Goal: Task Accomplishment & Management: Manage account settings

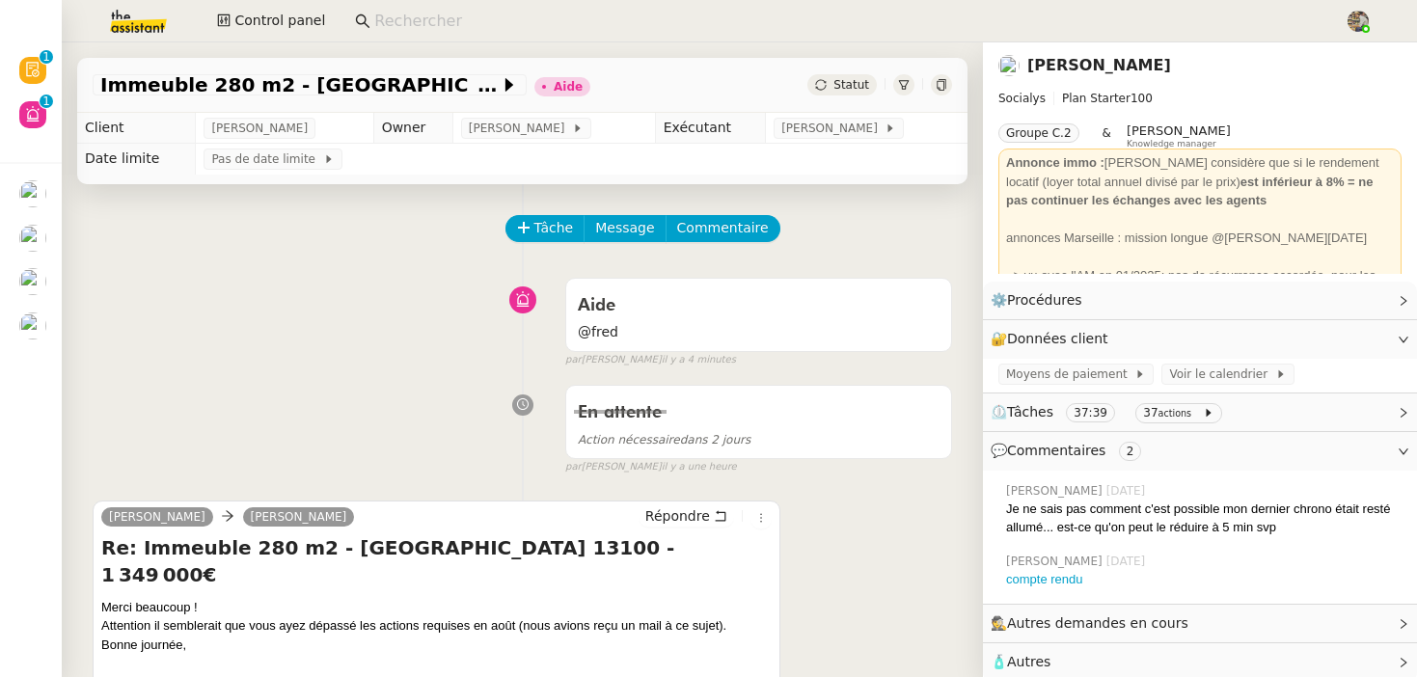
scroll to position [178, 0]
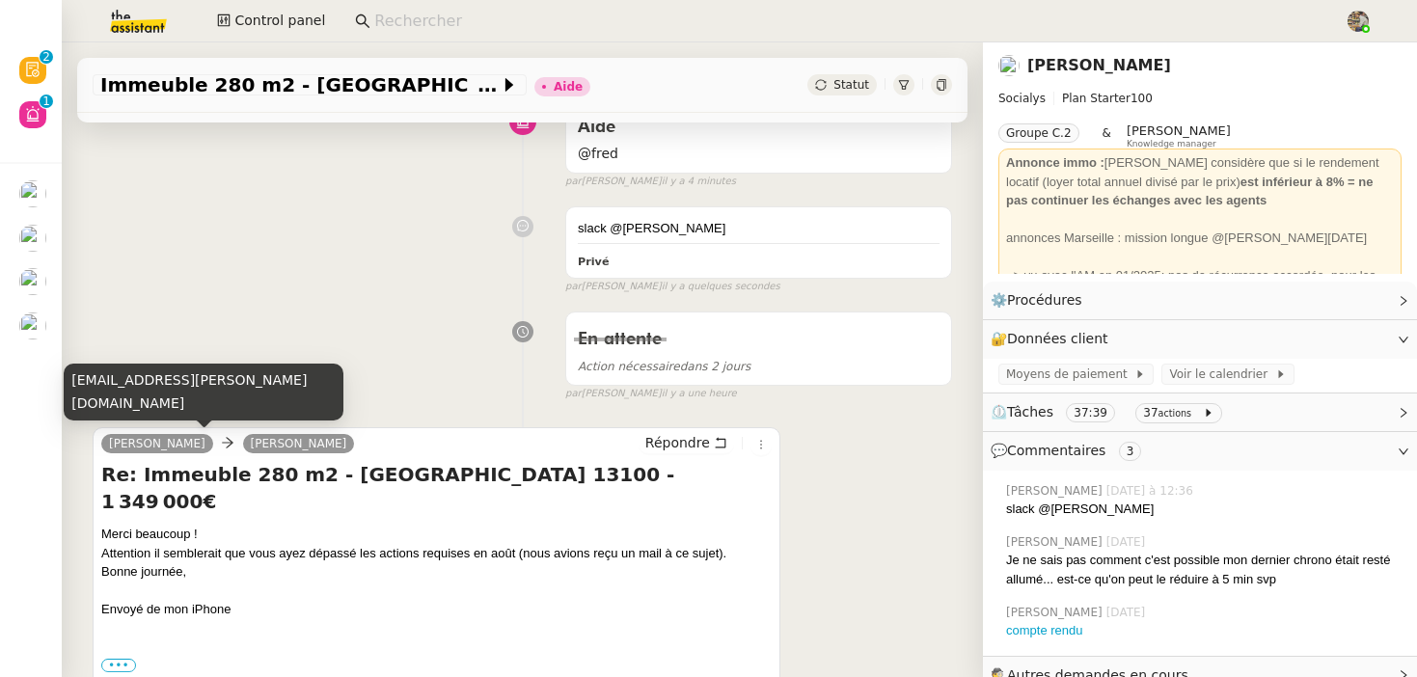
drag, startPoint x: 97, startPoint y: 437, endPoint x: 170, endPoint y: 442, distance: 72.5
click at [170, 442] on div "[PERSON_NAME] [PERSON_NAME] Re: Immeuble 280 m2 - [GEOGRAPHIC_DATA] 13100 - 1 3…" at bounding box center [437, 578] width 688 height 302
drag, startPoint x: 187, startPoint y: 453, endPoint x: 112, endPoint y: 446, distance: 75.6
click at [112, 446] on div "[PERSON_NAME]" at bounding box center [231, 446] width 260 height 29
copy link "[PERSON_NAME]"
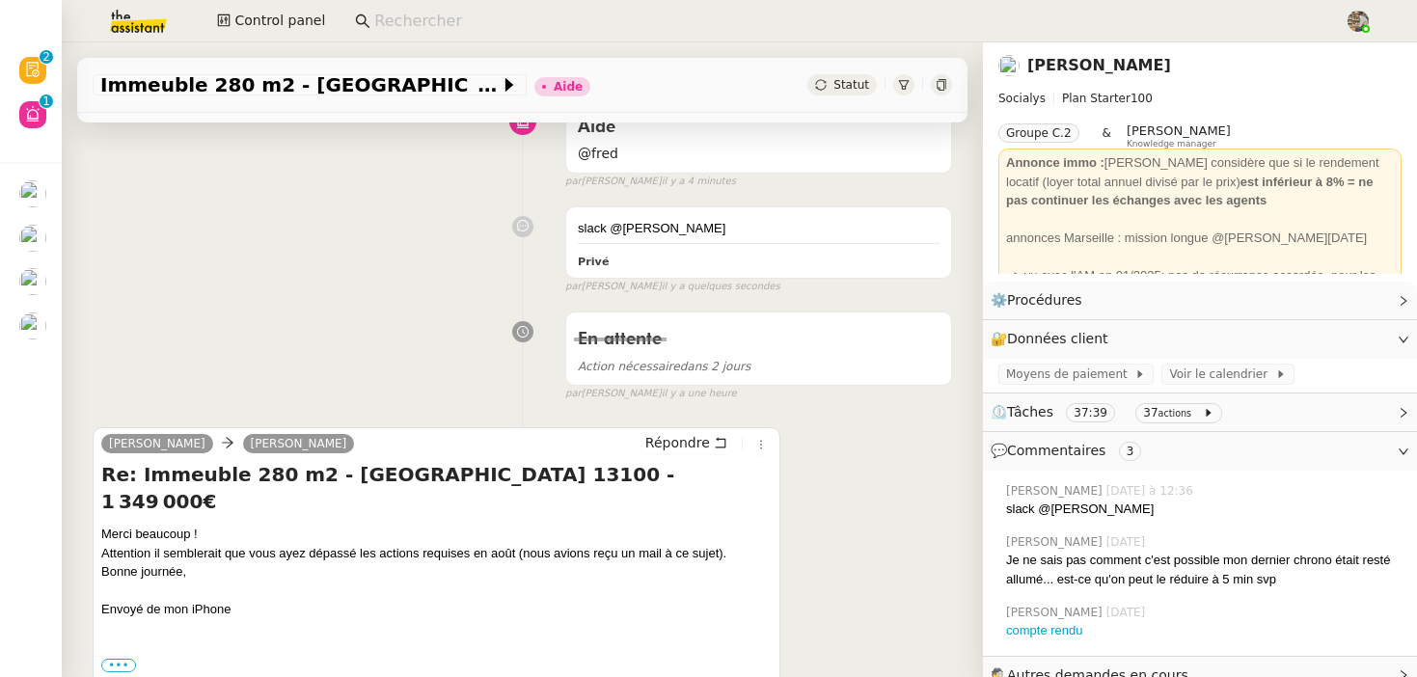
click at [1095, 68] on link "[PERSON_NAME]" at bounding box center [1099, 65] width 144 height 18
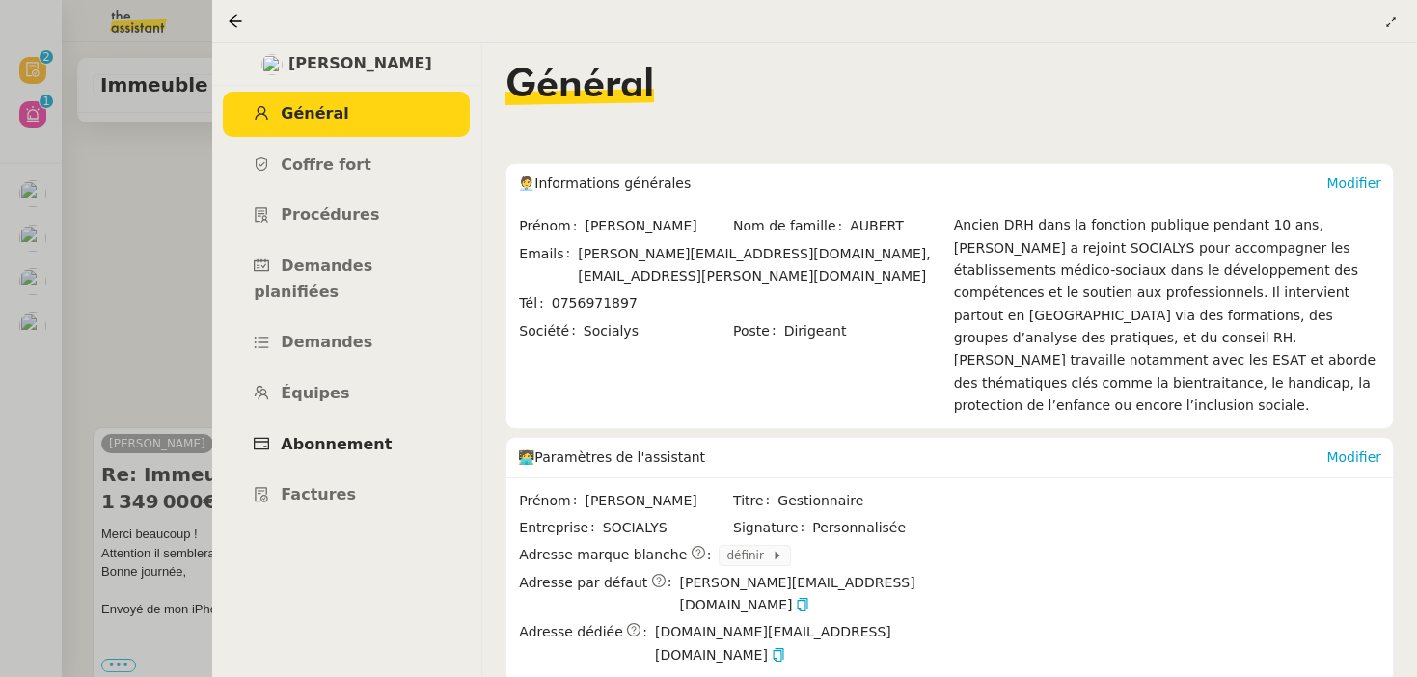
click at [295, 422] on link "Abonnement" at bounding box center [346, 444] width 247 height 45
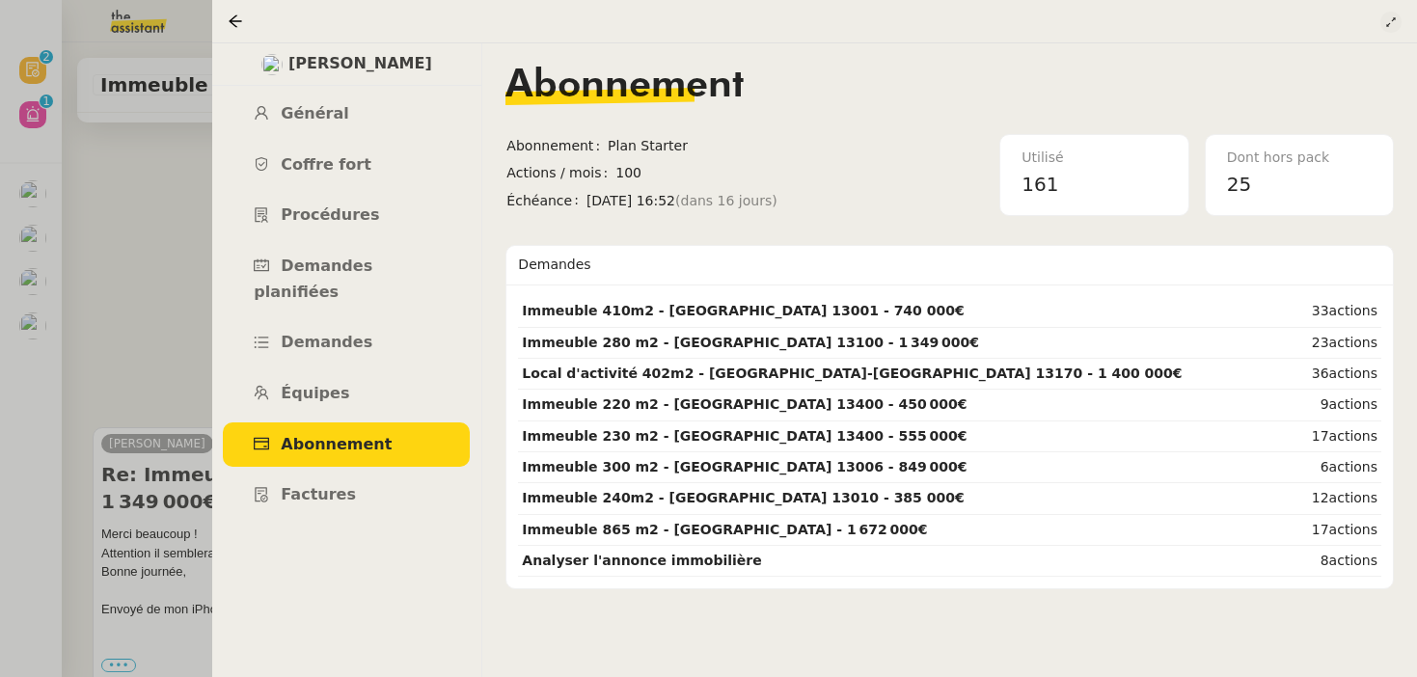
click at [1386, 19] on icon at bounding box center [1391, 22] width 12 height 12
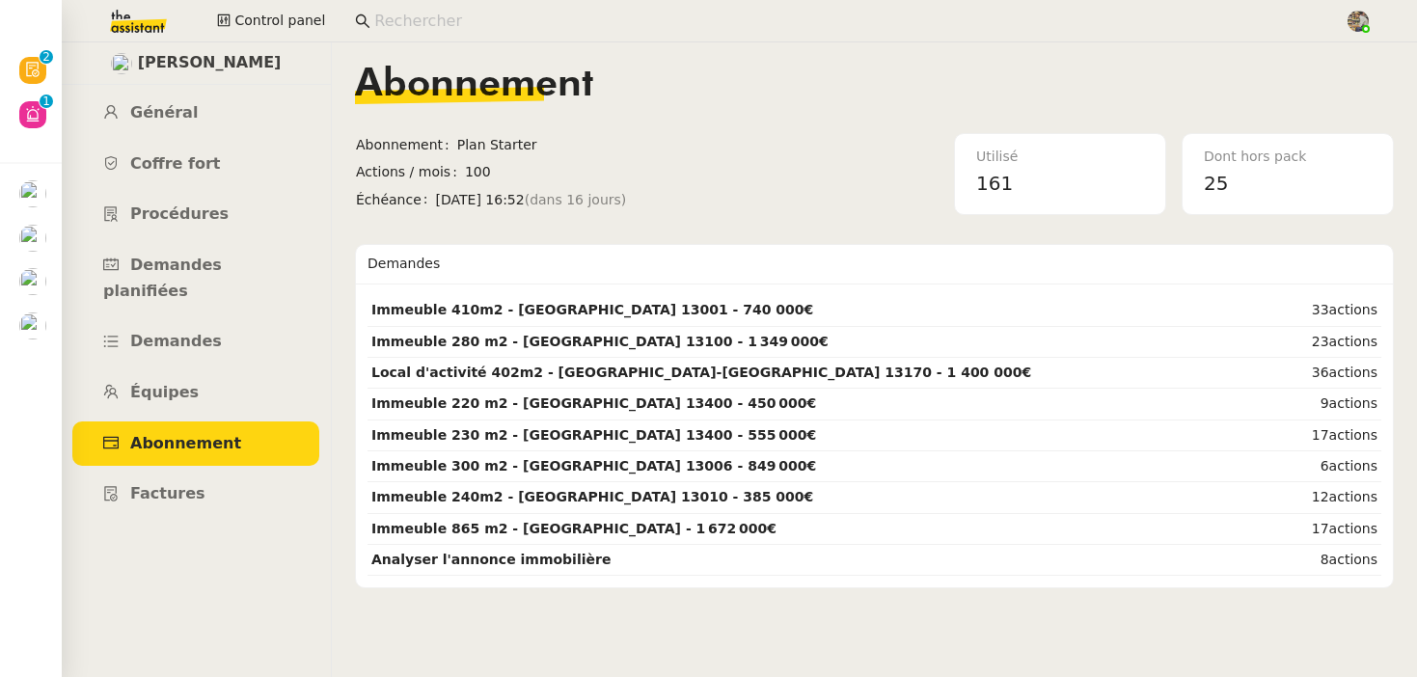
click at [1215, 182] on span "25" at bounding box center [1216, 183] width 24 height 23
click at [468, 9] on input at bounding box center [849, 22] width 951 height 26
paste input "Daphné BIIGA NWANAK"
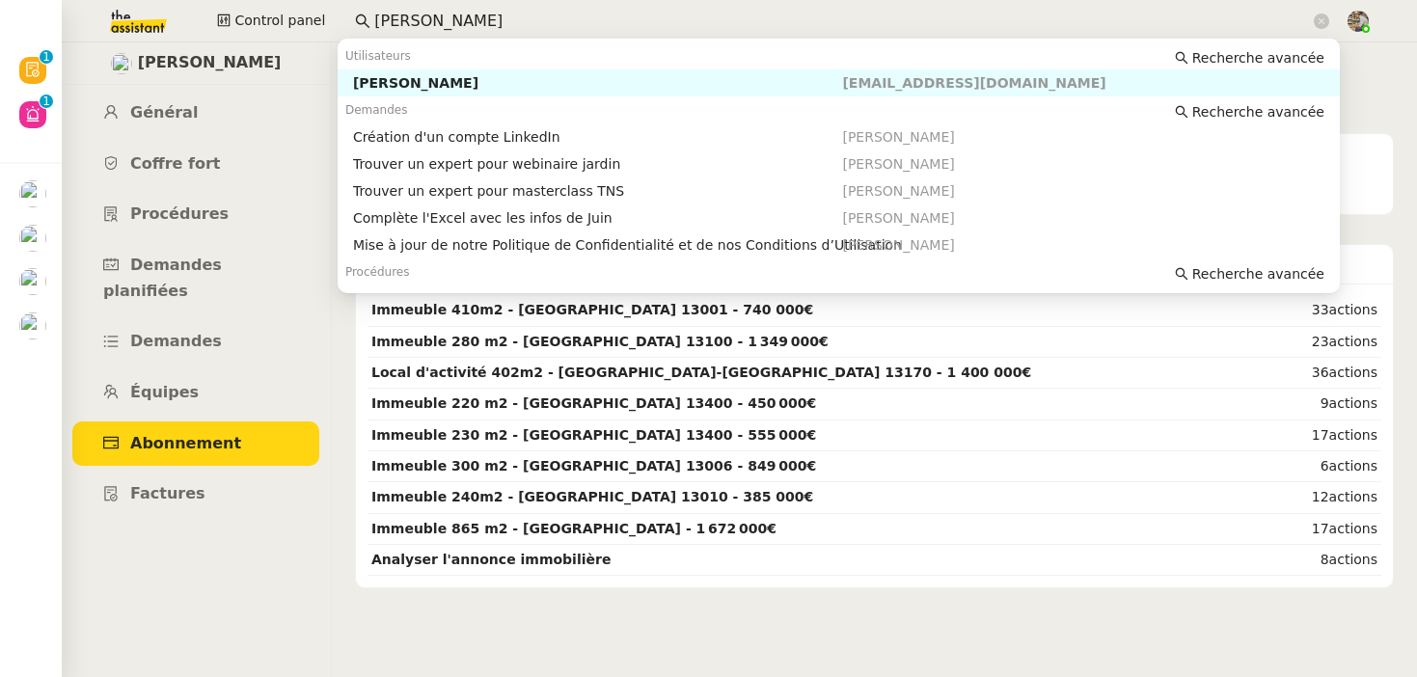
click at [417, 76] on div "[PERSON_NAME]" at bounding box center [598, 82] width 490 height 17
type input "[PERSON_NAME]"
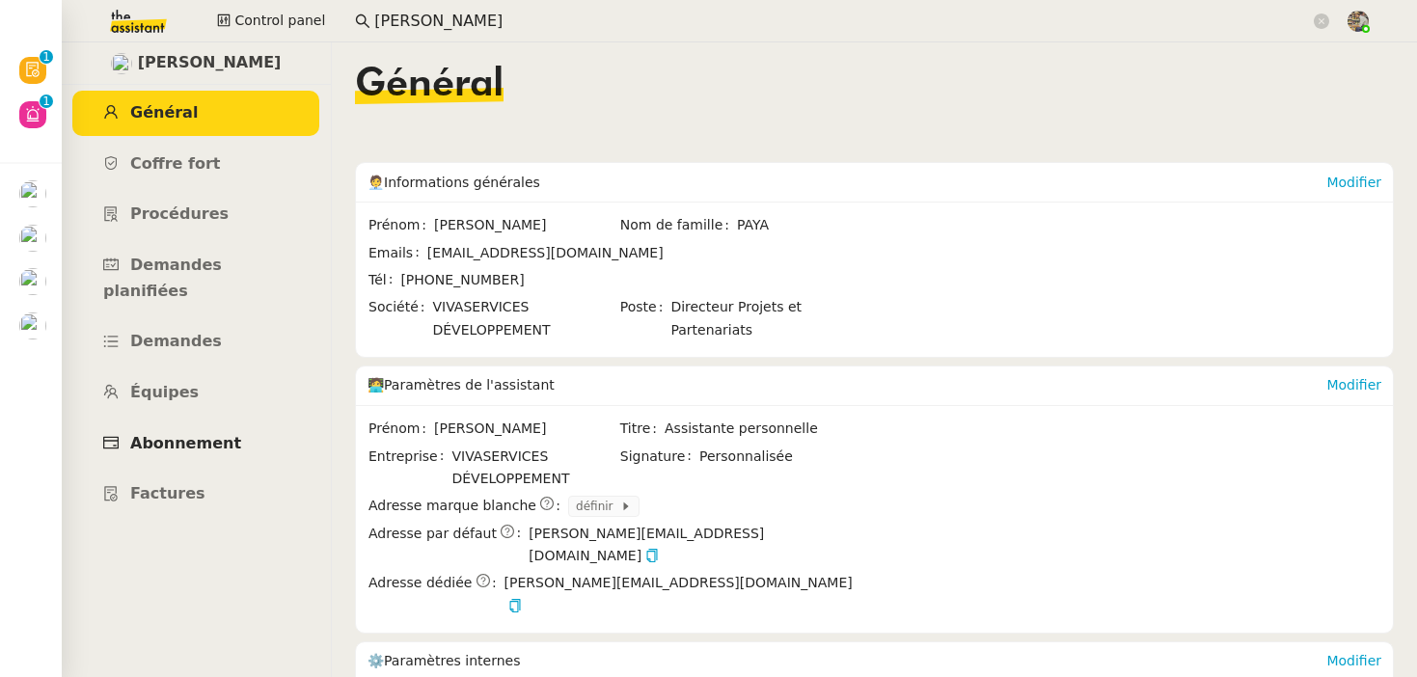
click at [172, 434] on span "Abonnement" at bounding box center [185, 443] width 111 height 18
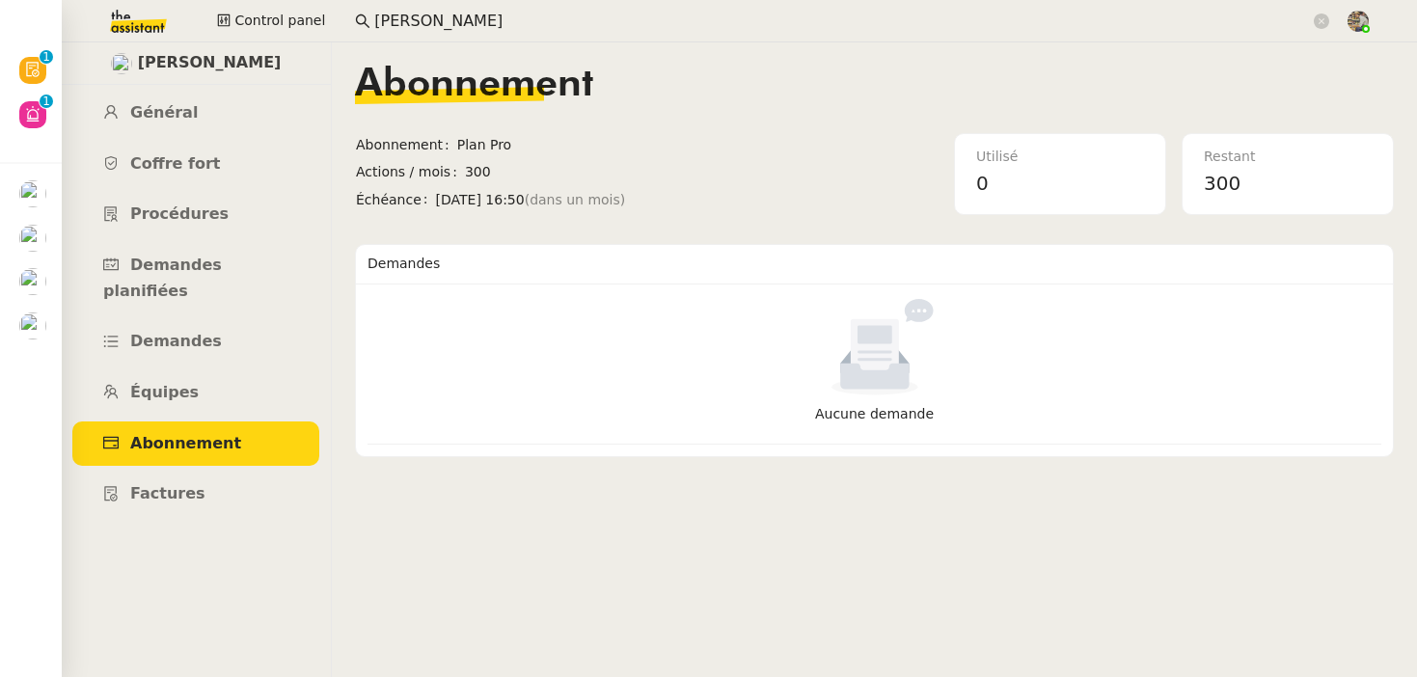
click at [190, 63] on span "[PERSON_NAME]" at bounding box center [210, 63] width 144 height 26
click at [151, 114] on span "Général" at bounding box center [164, 112] width 68 height 18
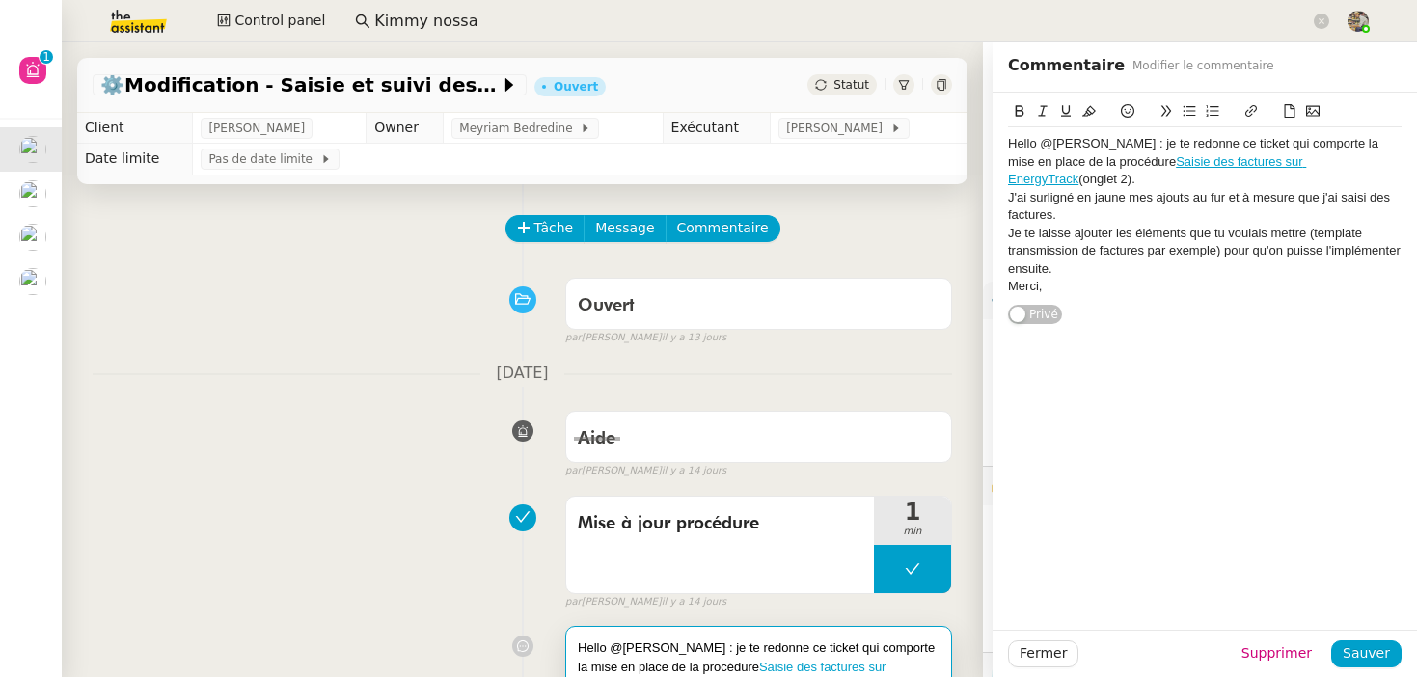
scroll to position [256, 0]
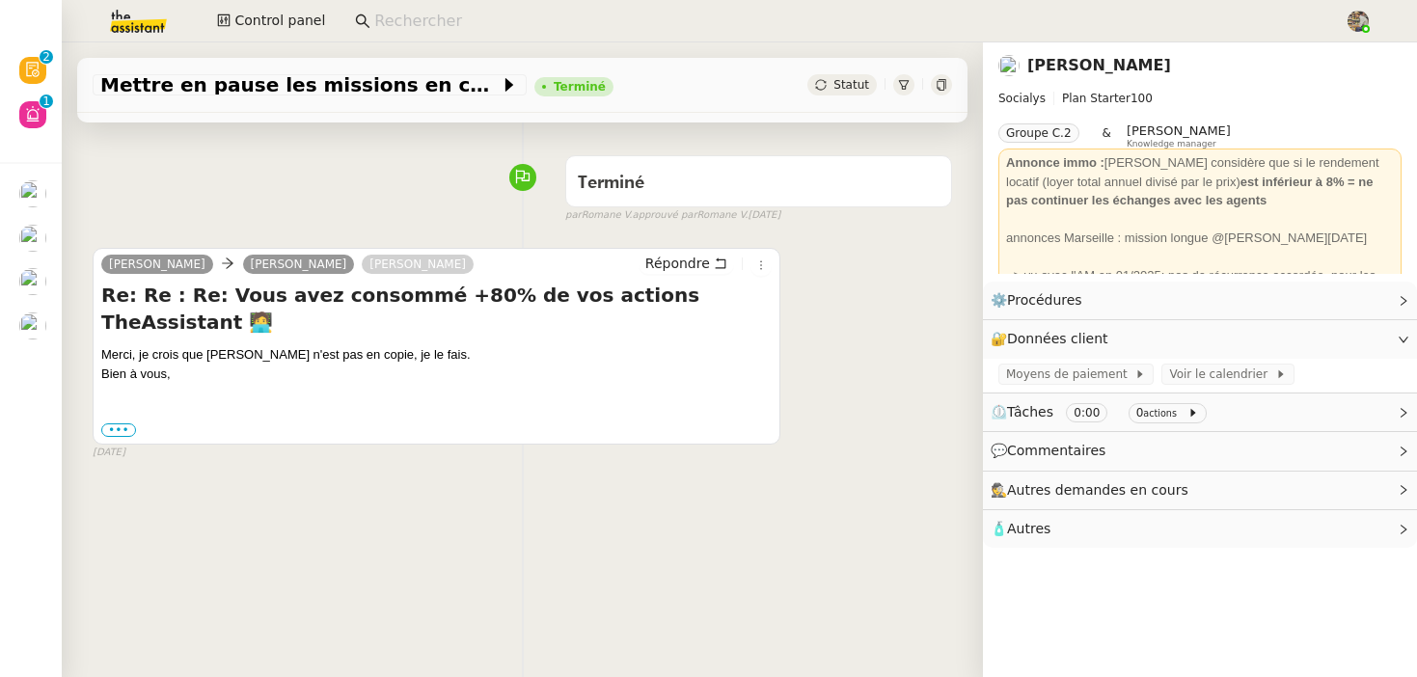
scroll to position [123, 0]
click at [125, 404] on div "13 août 2025, 14:36:21" at bounding box center [101, 392] width 126 height 48
click at [115, 422] on label "•••" at bounding box center [118, 429] width 35 height 14
click at [0, 0] on input "•••" at bounding box center [0, 0] width 0 height 0
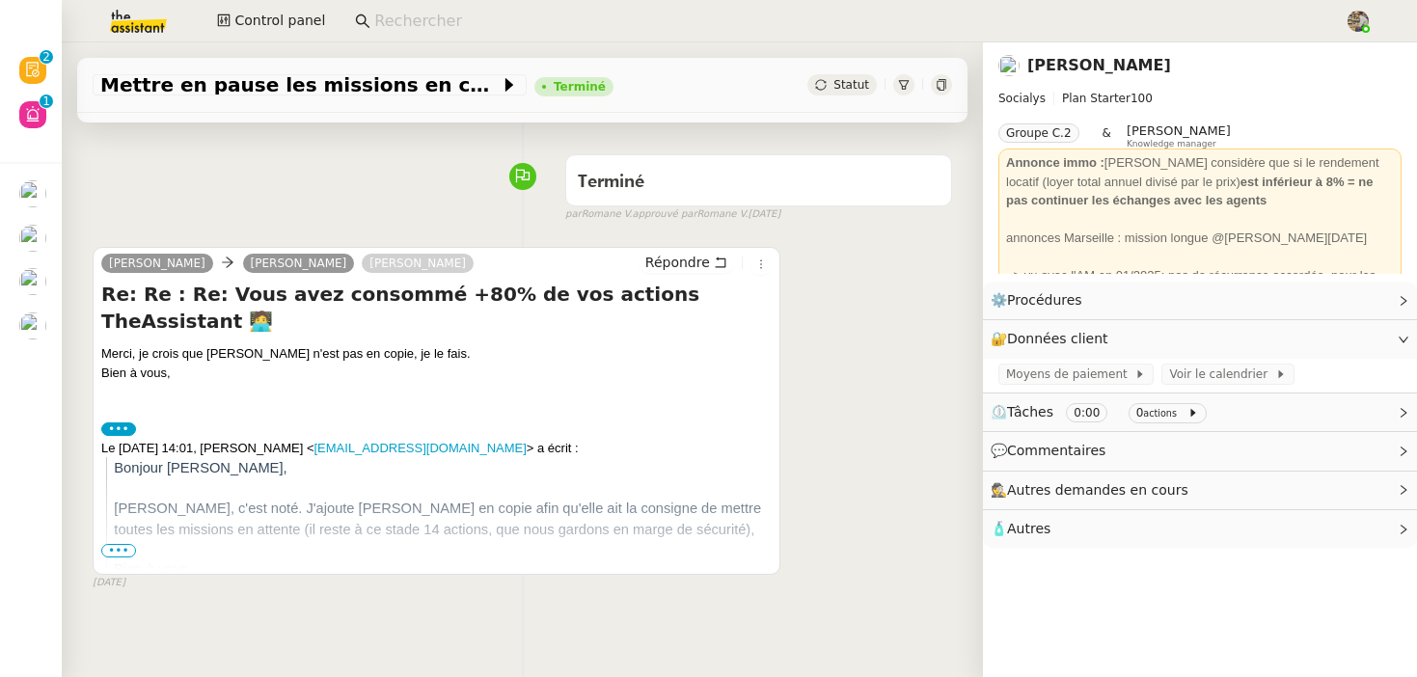
scroll to position [145, 0]
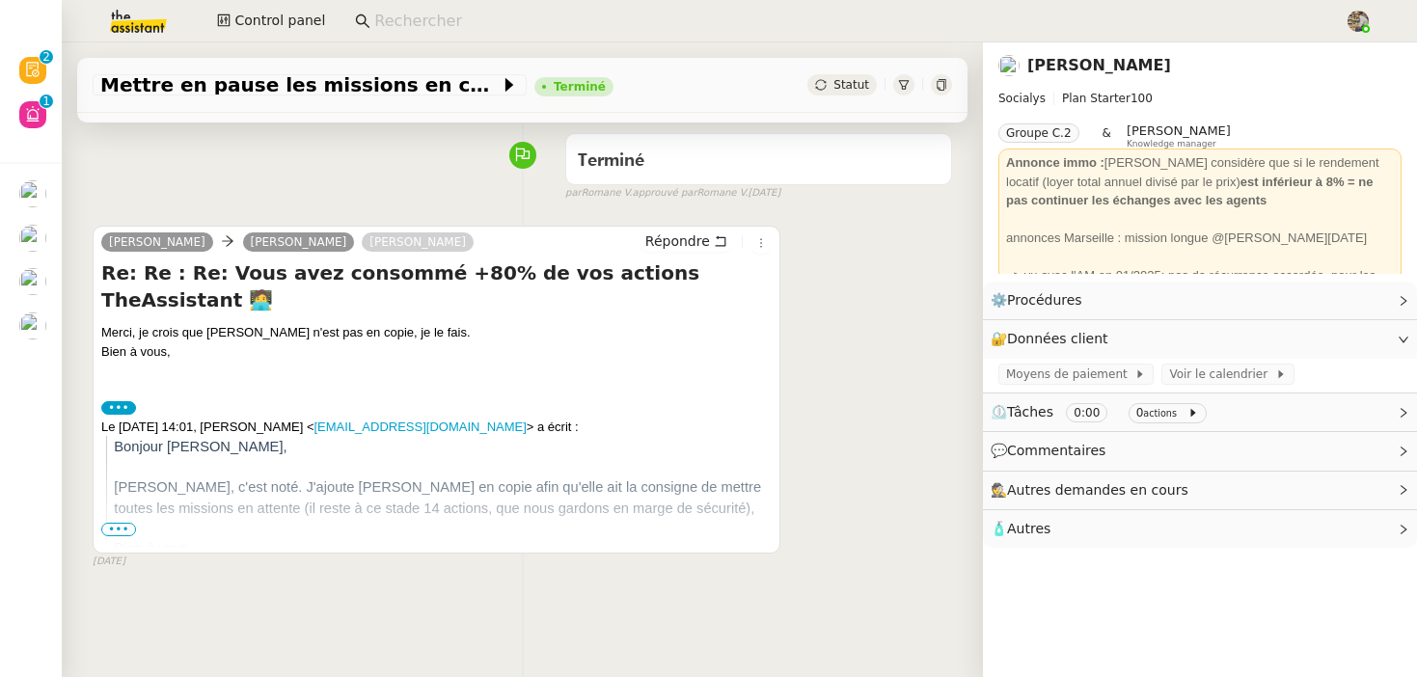
click at [121, 531] on span "•••" at bounding box center [118, 530] width 35 height 14
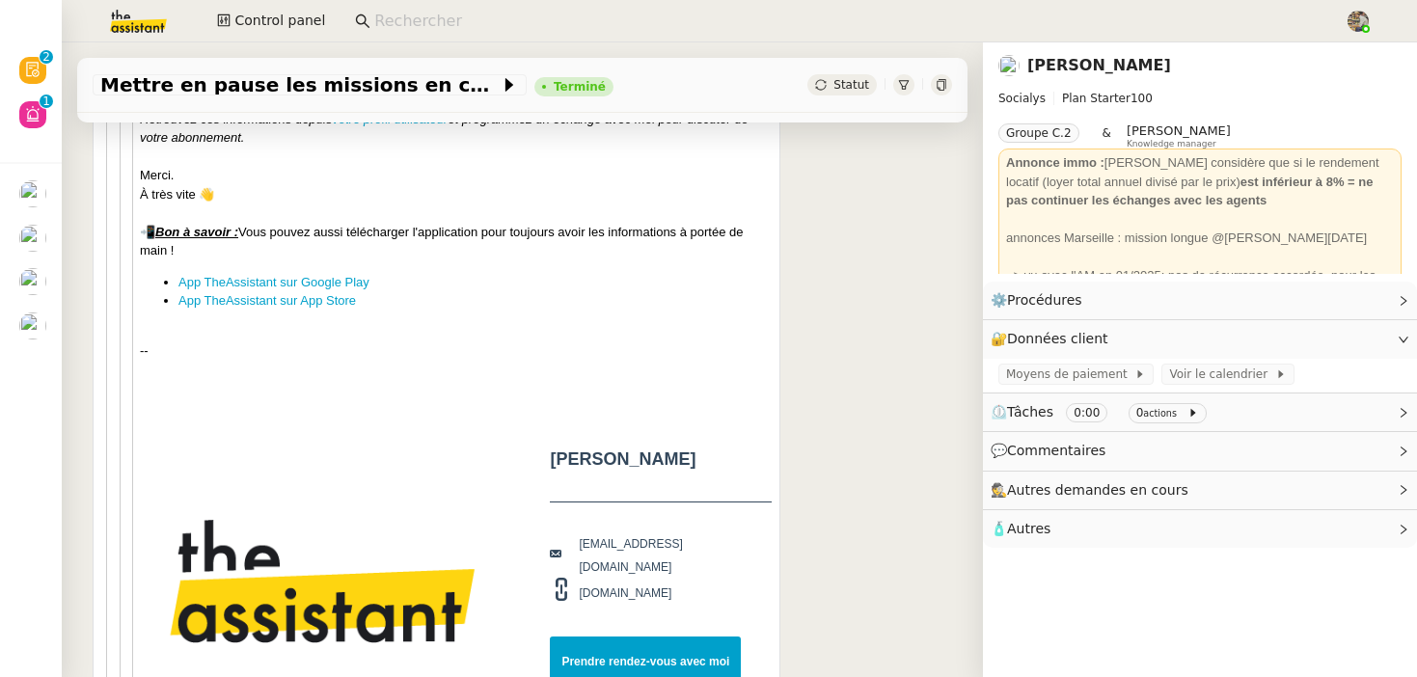
scroll to position [2254, 0]
